Goal: Task Accomplishment & Management: Complete application form

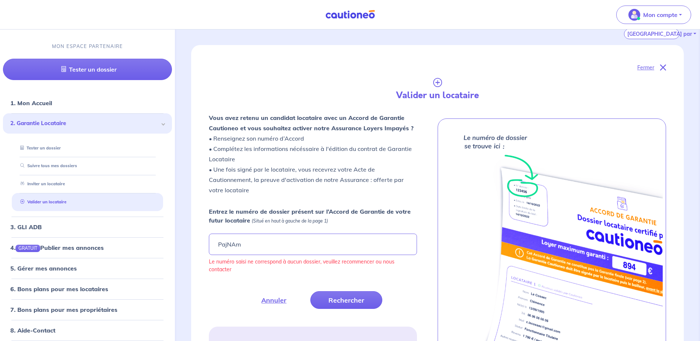
scroll to position [24, 0]
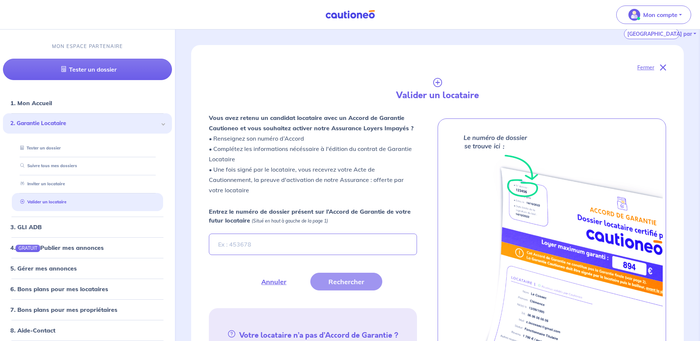
click at [258, 247] on input "Entrez le numéro de dossier présent sur l’Accord de Garantie de votre futur loc…" at bounding box center [313, 244] width 208 height 21
drag, startPoint x: 258, startPoint y: 247, endPoint x: 248, endPoint y: 242, distance: 11.1
click at [248, 242] on input "Entrez le numéro de dossier présent sur l’Accord de Garantie de votre futur loc…" at bounding box center [313, 244] width 208 height 21
click at [331, 282] on button "Rechercher" at bounding box center [347, 282] width 72 height 18
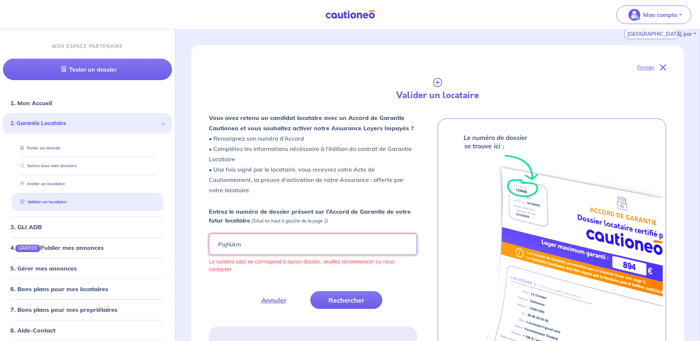
click at [261, 247] on input "PajNAm" at bounding box center [313, 244] width 208 height 21
type input "PajNAm"
click at [356, 295] on button "Rechercher" at bounding box center [347, 300] width 72 height 18
click at [53, 148] on link "Tester un dossier" at bounding box center [38, 147] width 43 height 5
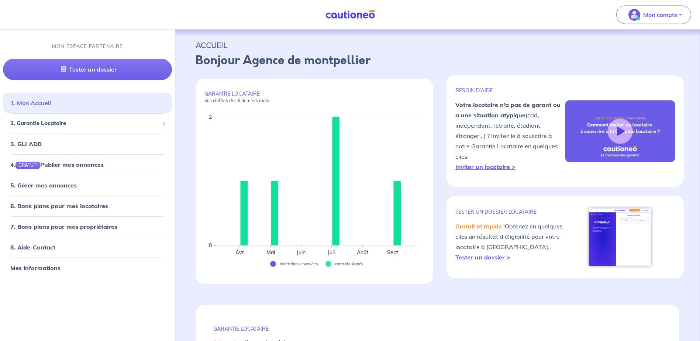
click at [21, 104] on link "1. Mon Accueil" at bounding box center [30, 103] width 41 height 7
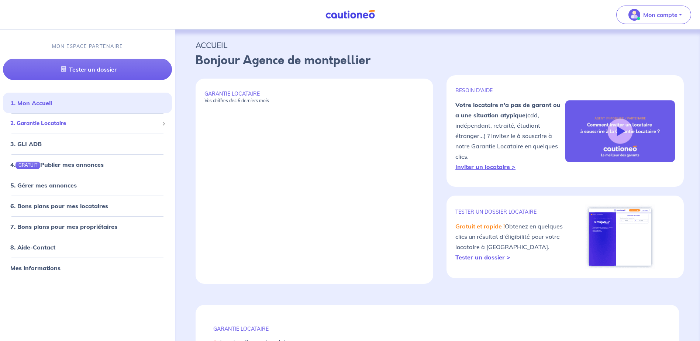
click at [102, 125] on span "2. Garantie Locataire" at bounding box center [84, 124] width 149 height 8
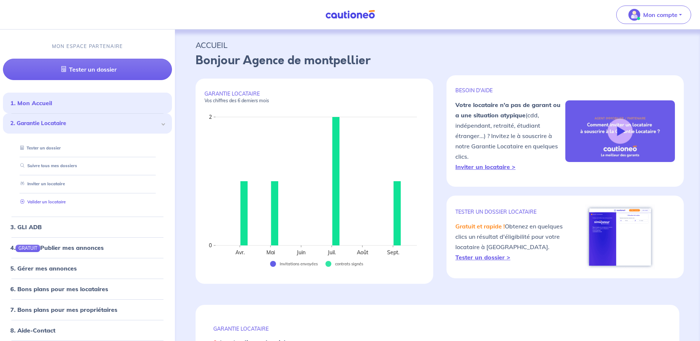
click at [47, 203] on link "Valider un locataire" at bounding box center [41, 201] width 48 height 5
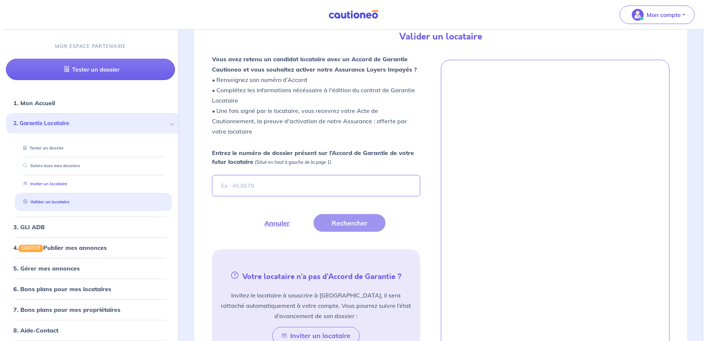
scroll to position [203, 0]
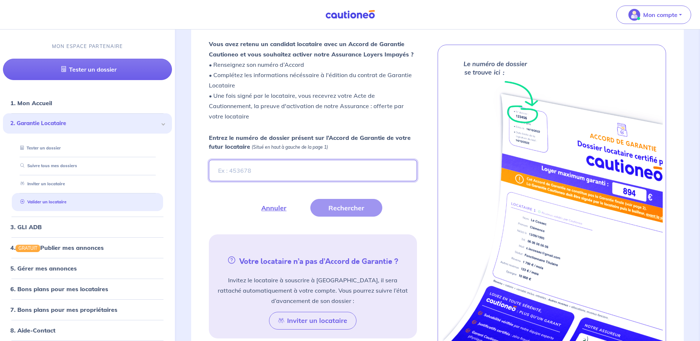
click at [253, 172] on input "Entrez le numéro de dossier présent sur l’Accord de Garantie de votre futur loc…" at bounding box center [313, 170] width 208 height 21
type input "PajNAm"
click at [362, 207] on button "Rechercher" at bounding box center [347, 208] width 72 height 18
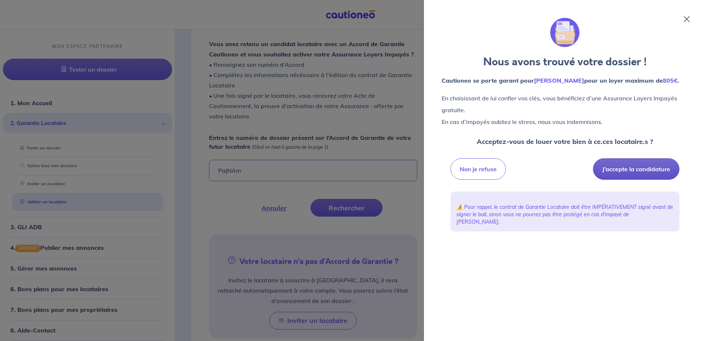
click at [643, 167] on button "J’accepte la candidature" at bounding box center [636, 168] width 86 height 21
